Goal: Task Accomplishment & Management: Complete application form

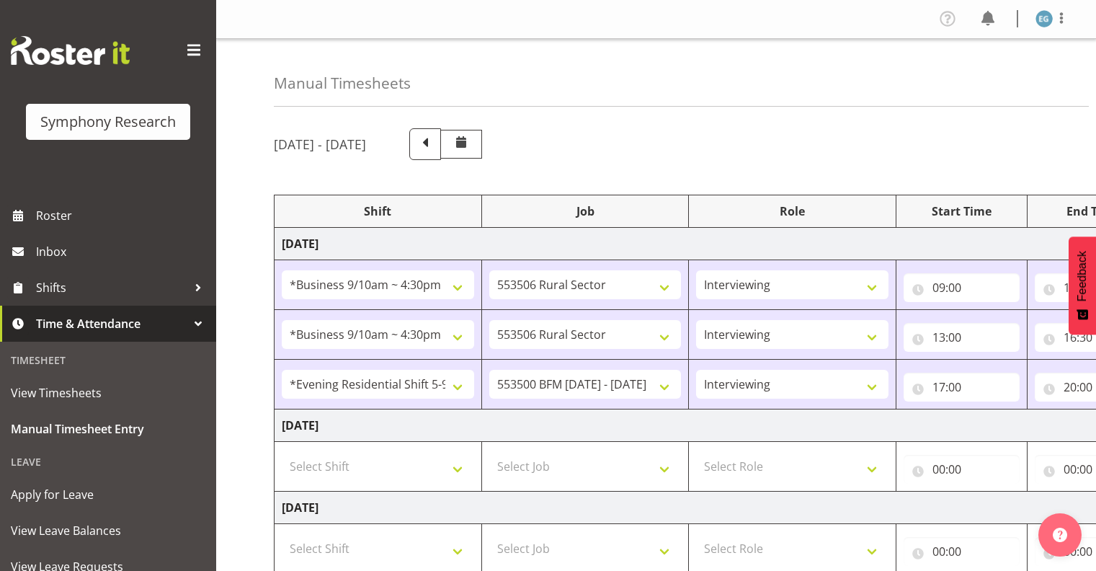
select select "26078"
select select "10587"
select select "26078"
select select "10587"
select select "48116"
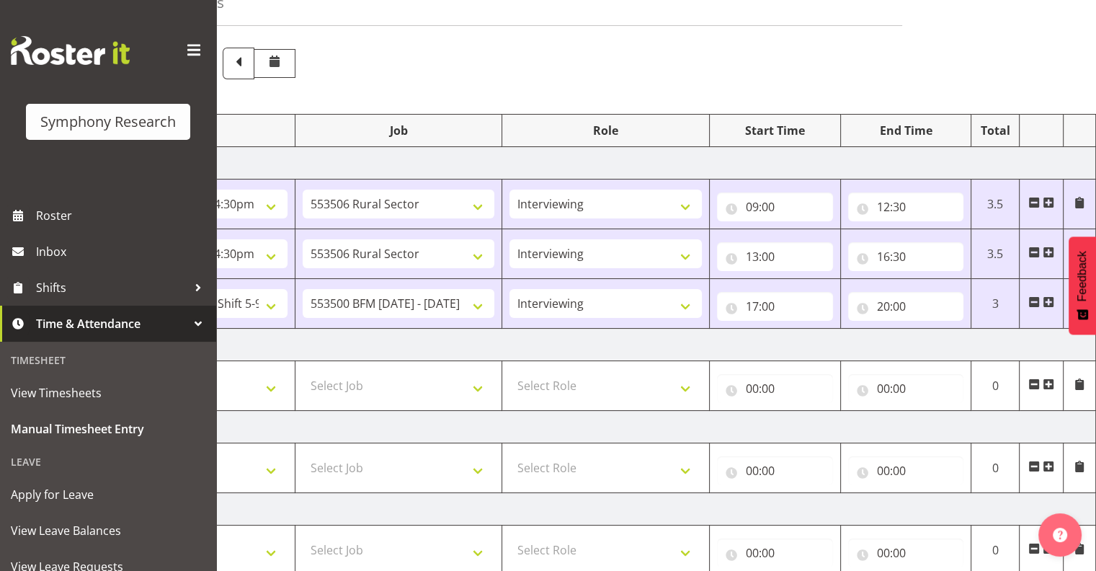
scroll to position [135, 0]
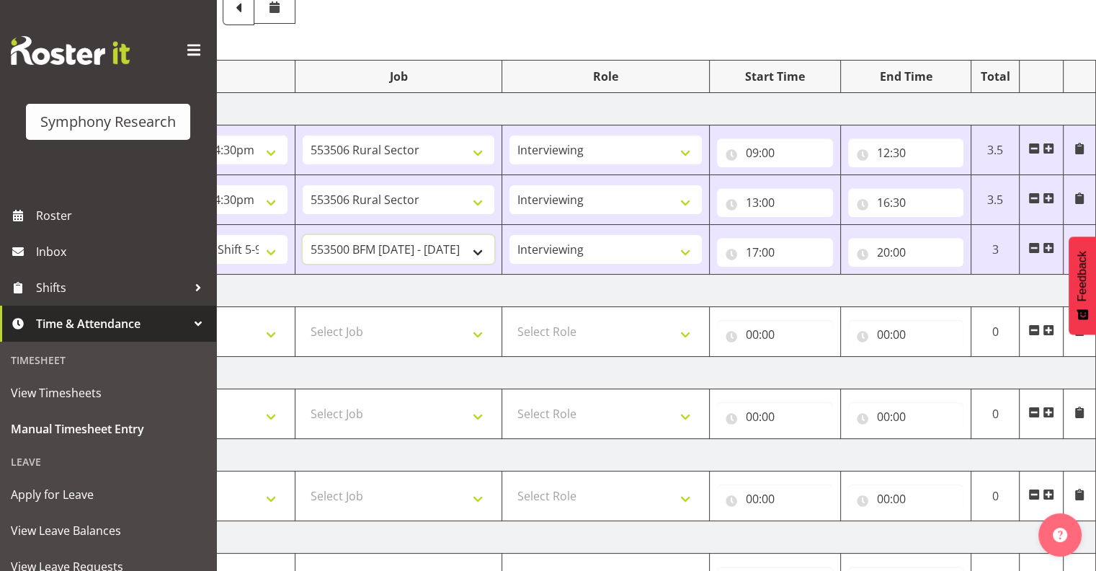
click at [478, 248] on select "550060 IF Admin 553492 World Poll Aus Wave 2 Main 2025 553493 World Poll NZ Wav…" at bounding box center [399, 249] width 192 height 29
click at [479, 248] on select "550060 IF Admin 553492 World Poll Aus Wave 2 Main 2025 553493 World Poll NZ Wav…" at bounding box center [399, 249] width 192 height 29
click at [478, 249] on select "550060 IF Admin 553492 World Poll Aus Wave 2 Main 2025 553493 World Poll NZ Wav…" at bounding box center [399, 249] width 192 height 29
select select "10730"
click at [303, 235] on select "550060 IF Admin 553492 World Poll Aus Wave 2 Main 2025 553493 World Poll NZ Wav…" at bounding box center [399, 249] width 192 height 29
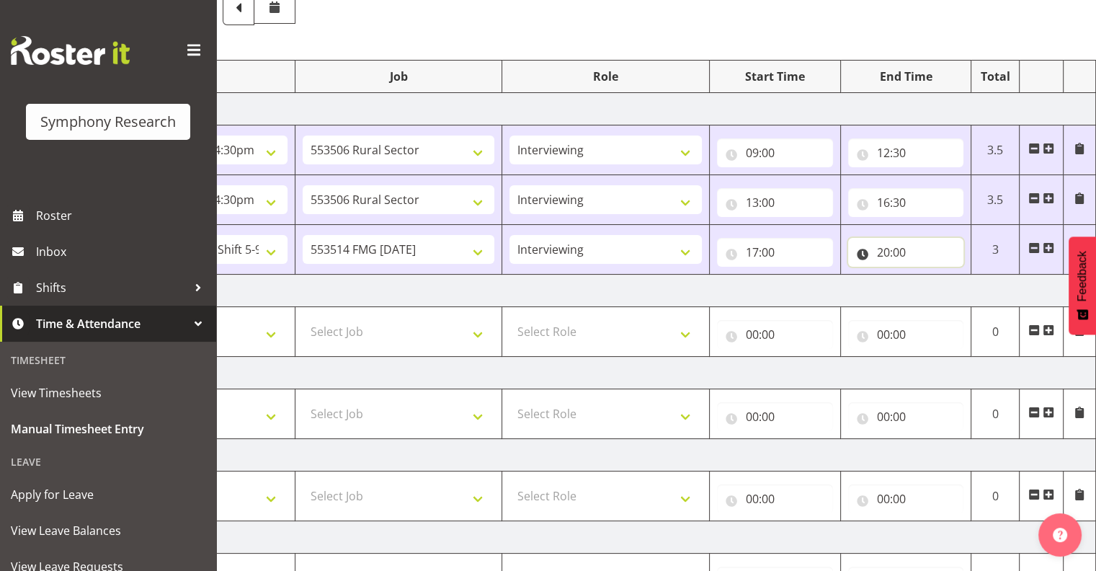
click at [896, 248] on input "20:00" at bounding box center [906, 252] width 116 height 29
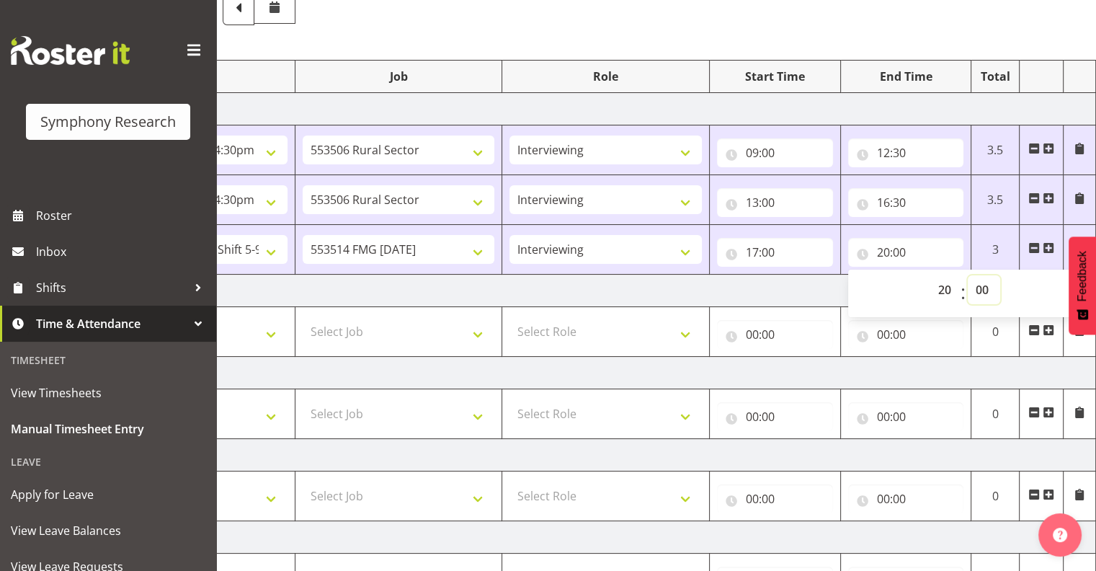
drag, startPoint x: 896, startPoint y: 248, endPoint x: 983, endPoint y: 286, distance: 95.2
click at [983, 286] on select "00 01 02 03 04 05 06 07 08 09 10 11 12 13 14 15 16 17 18 19 20 21 22 23 24 25 2…" at bounding box center [984, 289] width 32 height 29
select select "16"
click at [968, 275] on select "00 01 02 03 04 05 06 07 08 09 10 11 12 13 14 15 16 17 18 19 20 21 22 23 24 25 2…" at bounding box center [984, 289] width 32 height 29
type input "20:16"
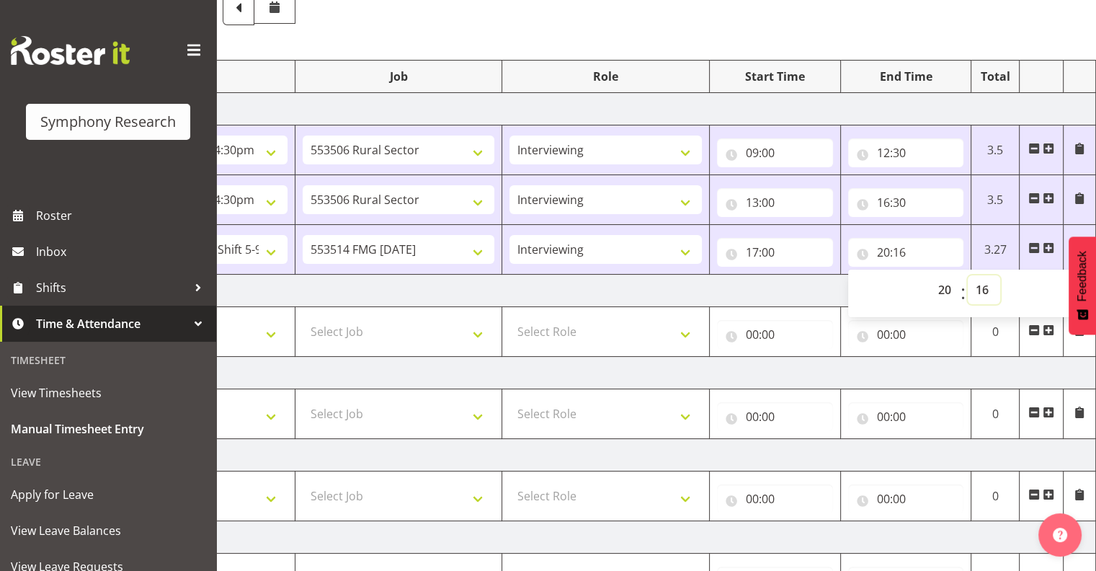
scroll to position [420, 0]
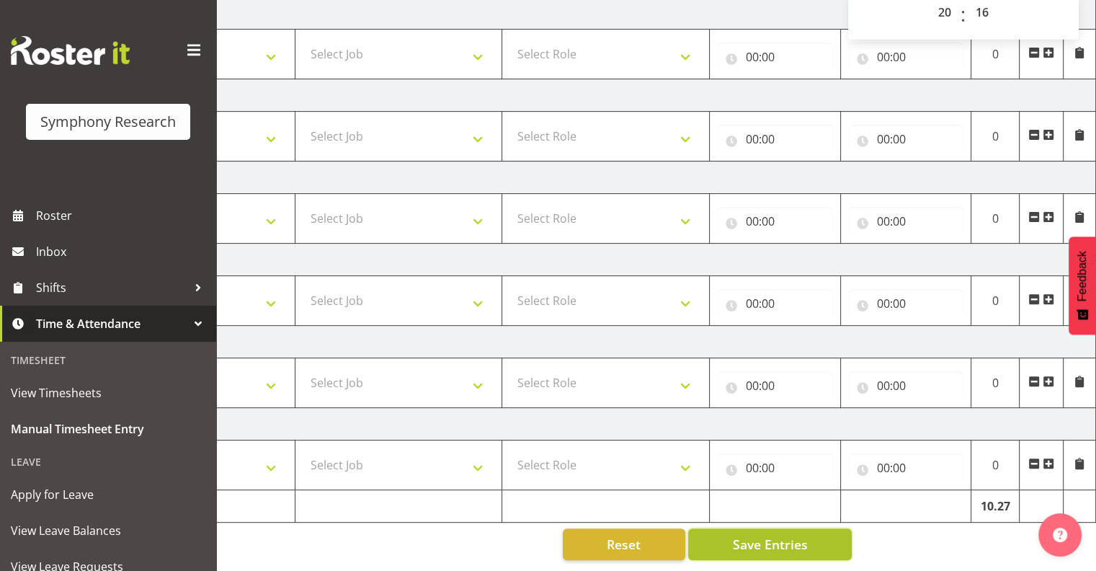
click at [749, 535] on span "Save Entries" at bounding box center [769, 544] width 75 height 19
click at [762, 538] on span "Save Entries" at bounding box center [769, 544] width 75 height 19
drag, startPoint x: 767, startPoint y: 532, endPoint x: 936, endPoint y: 481, distance: 176.4
click at [769, 535] on span "Save Entries" at bounding box center [769, 544] width 75 height 19
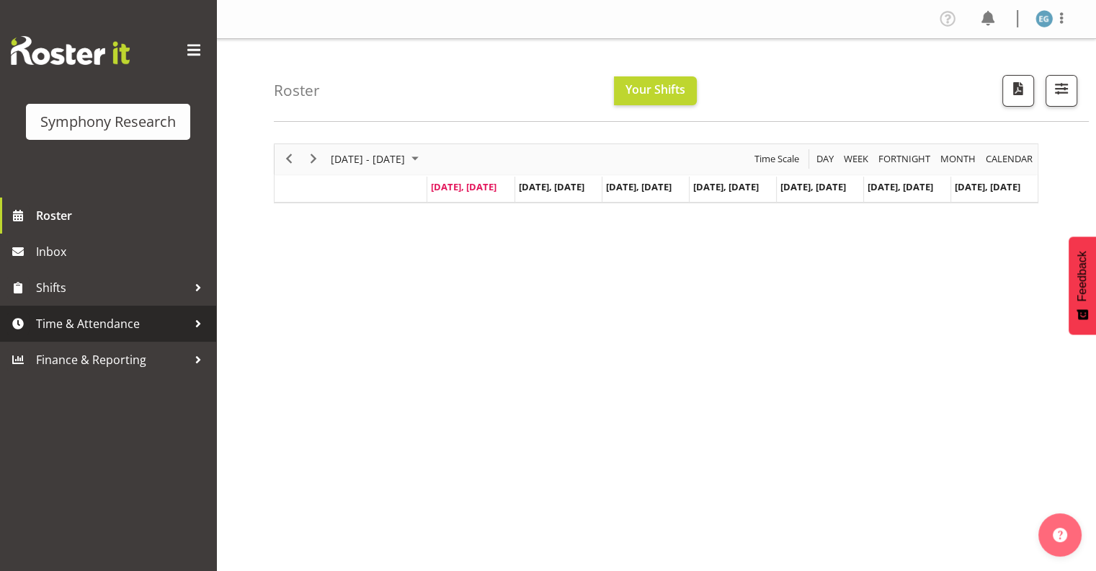
click at [91, 322] on span "Time & Attendance" at bounding box center [111, 324] width 151 height 22
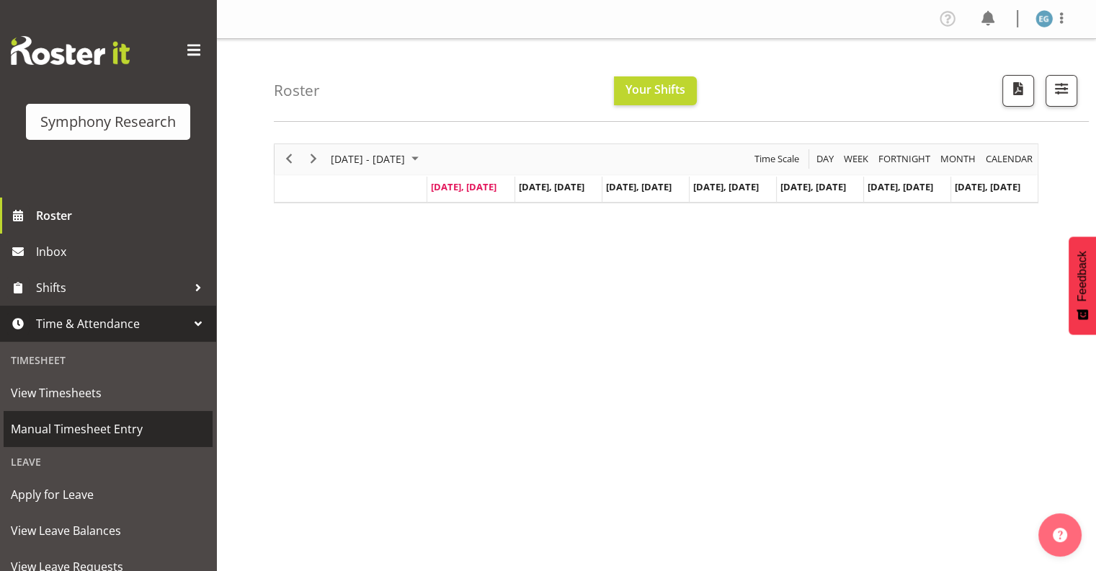
click at [89, 426] on span "Manual Timesheet Entry" at bounding box center [108, 429] width 195 height 22
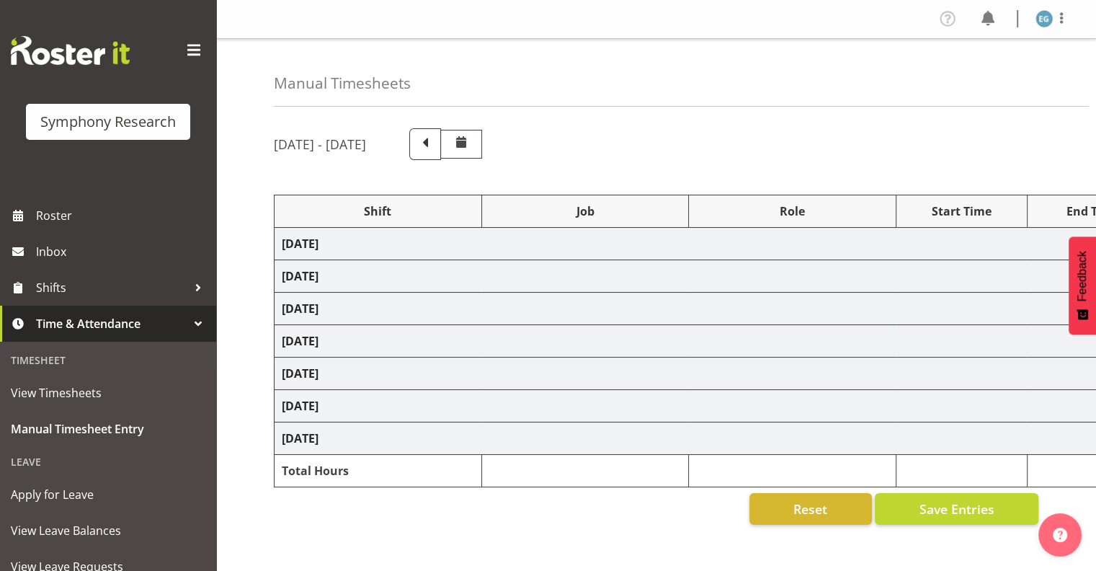
select select "26078"
select select "10587"
select select "26078"
select select "10587"
select select "48116"
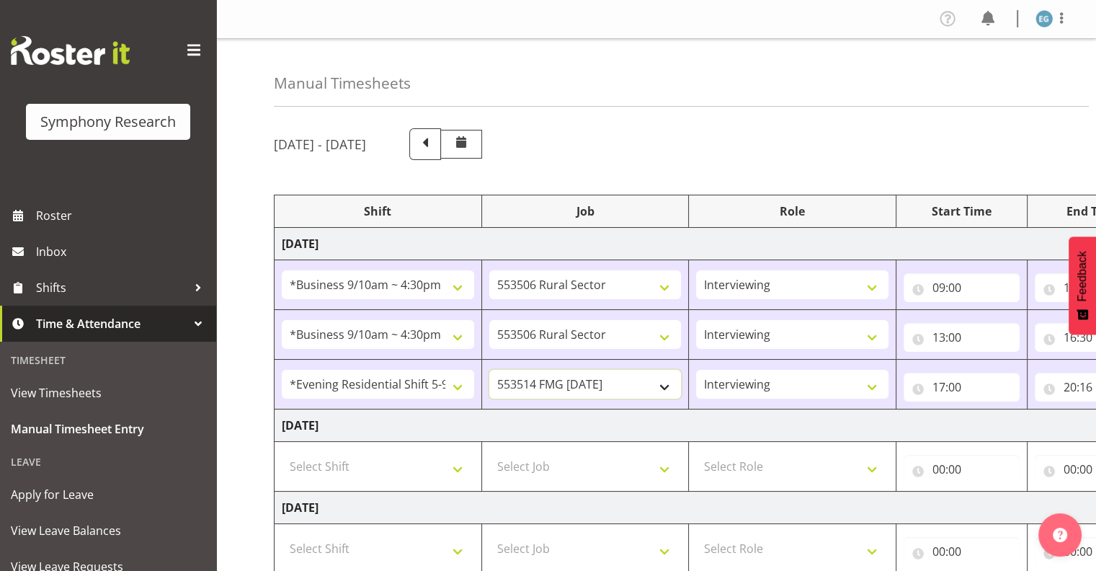
click at [663, 379] on select "550060 IF Admin 553492 World Poll Aus Wave 2 Main 2025 553493 World Poll NZ Wav…" at bounding box center [585, 384] width 192 height 29
select select "10731"
click at [489, 370] on select "550060 IF Admin 553492 World Poll Aus Wave 2 Main 2025 553493 World Poll NZ Wav…" at bounding box center [585, 384] width 192 height 29
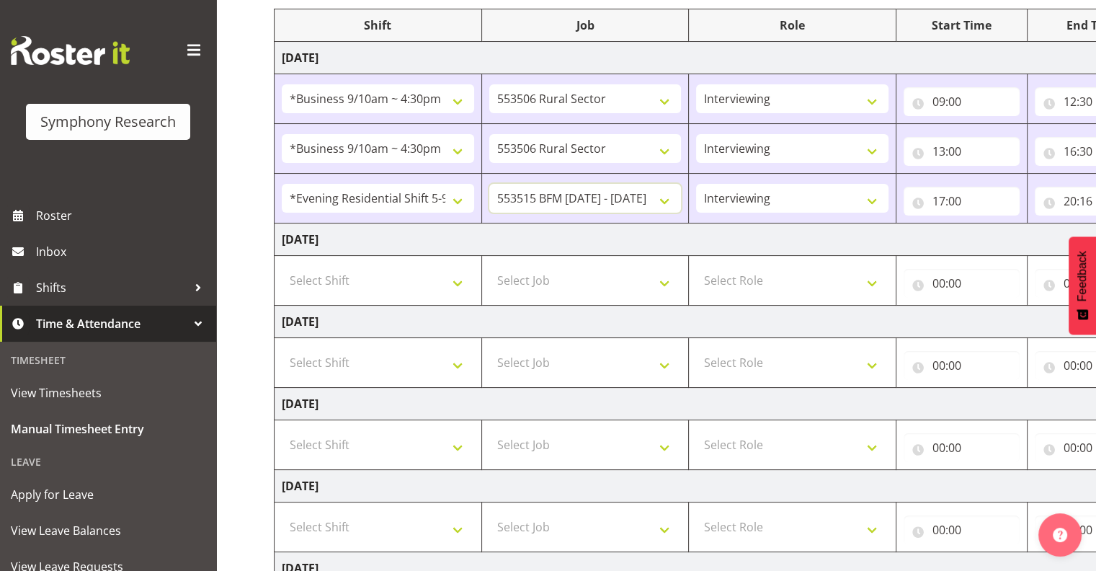
scroll to position [420, 0]
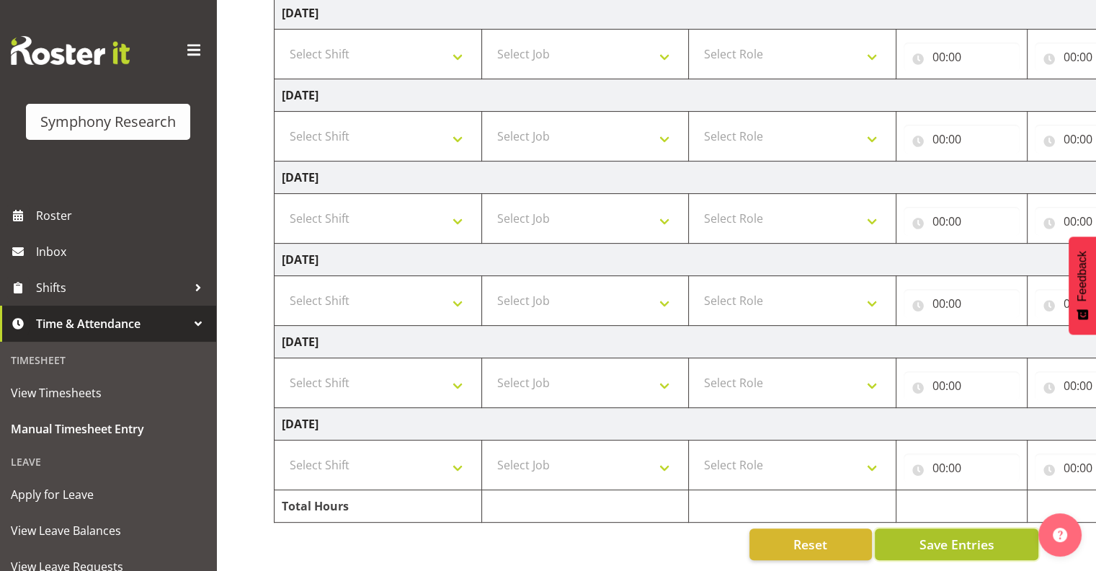
click at [951, 535] on span "Save Entries" at bounding box center [956, 544] width 75 height 19
click at [957, 535] on span "Save Entries" at bounding box center [956, 544] width 75 height 19
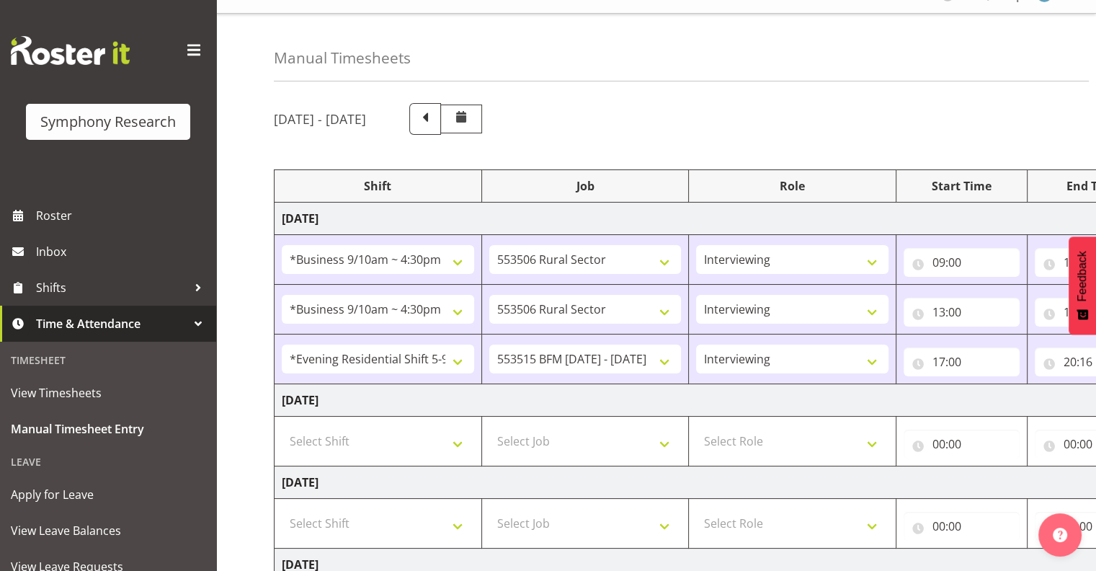
scroll to position [0, 0]
